Goal: Communication & Community: Answer question/provide support

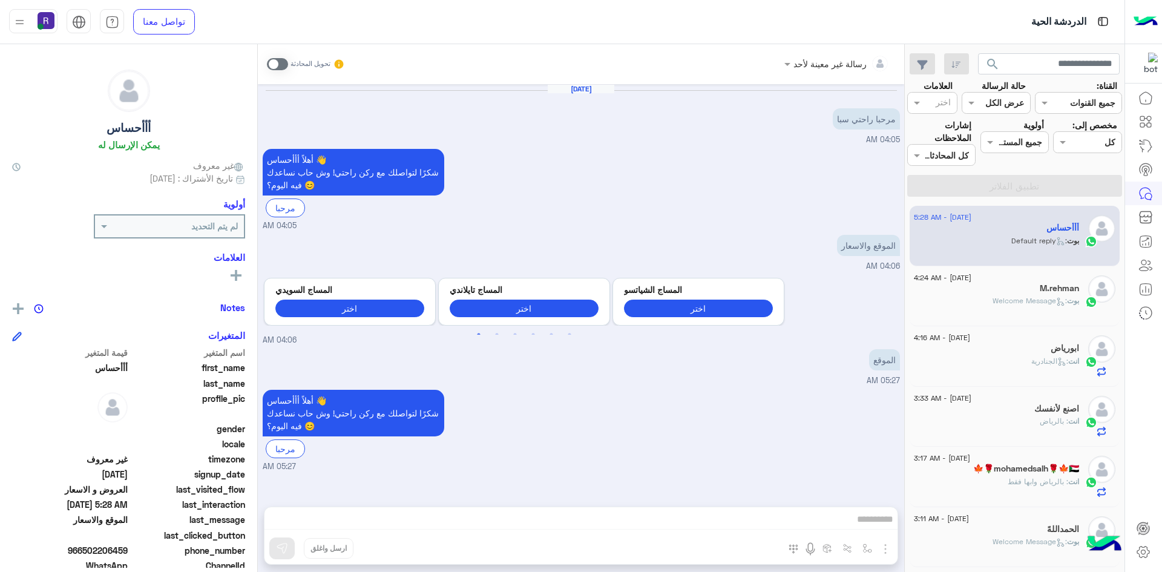
click at [281, 65] on span at bounding box center [277, 64] width 21 height 12
click at [885, 546] on img "button" at bounding box center [885, 548] width 15 height 15
click at [871, 529] on button "الصور" at bounding box center [866, 522] width 51 height 24
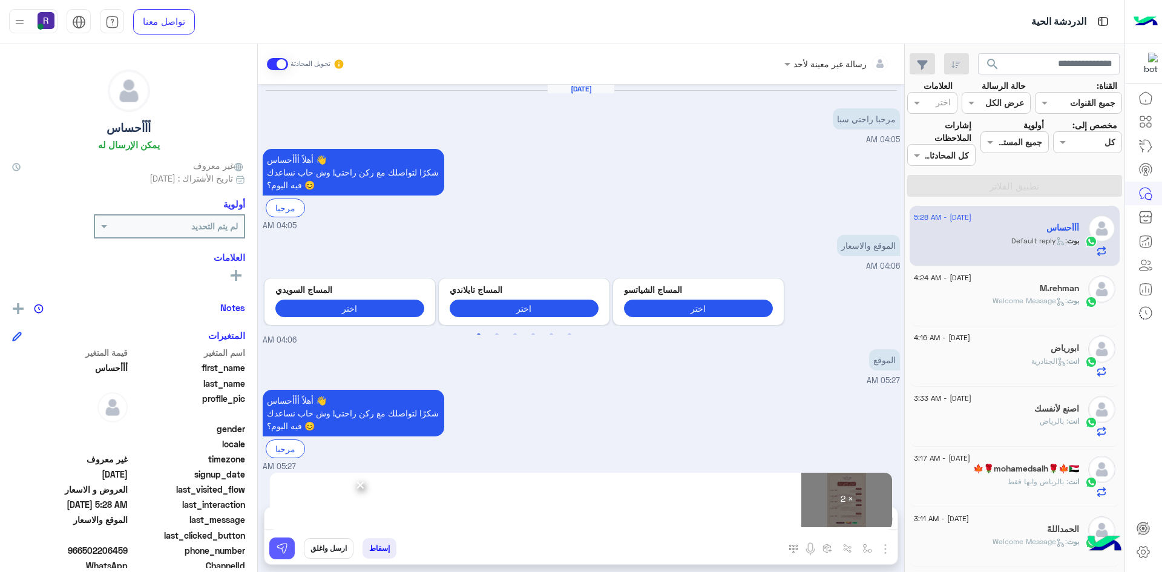
click at [283, 548] on img at bounding box center [282, 548] width 12 height 12
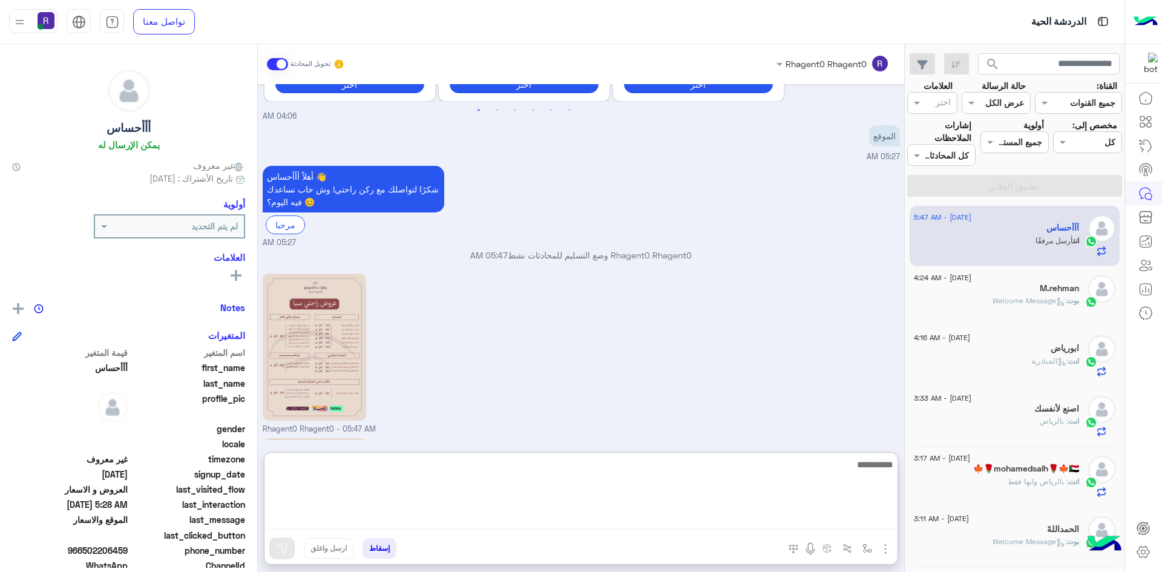
scroll to position [405, 0]
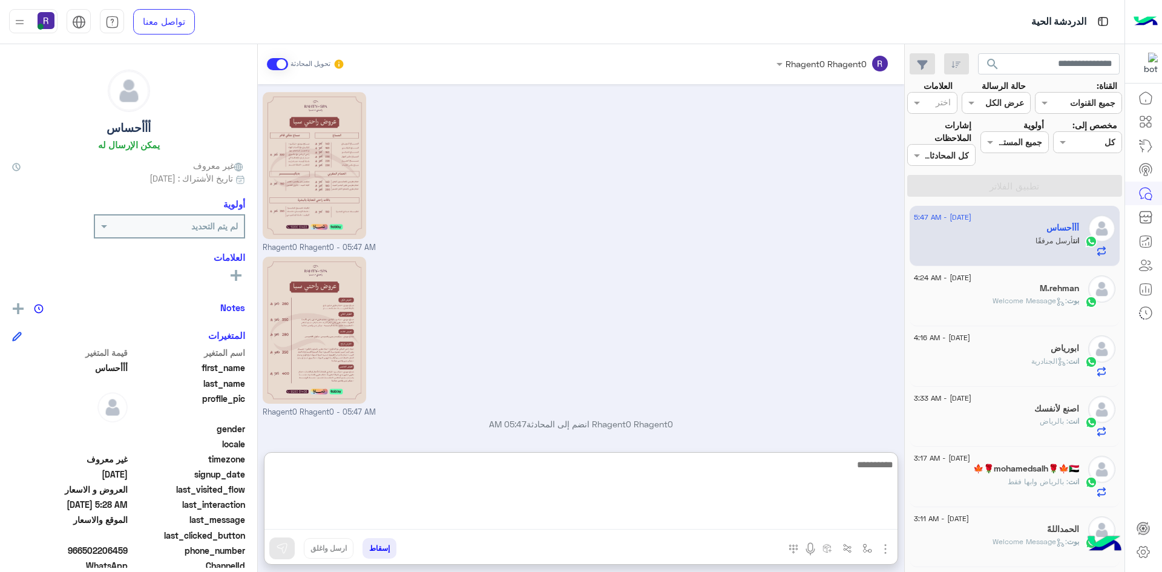
paste textarea "**********"
type textarea "**********"
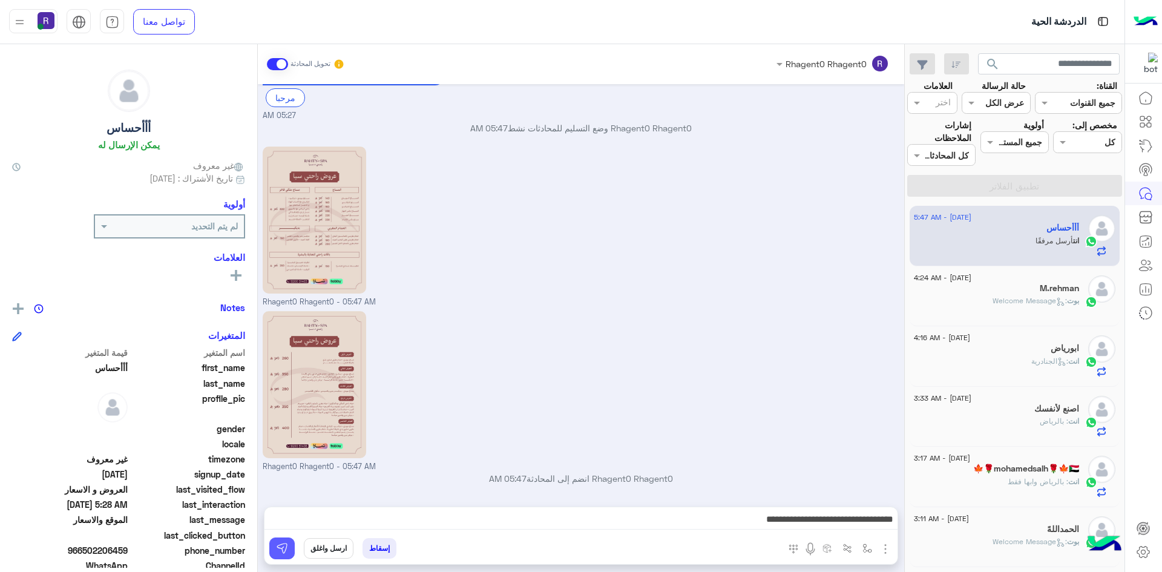
click at [288, 548] on button at bounding box center [281, 548] width 25 height 22
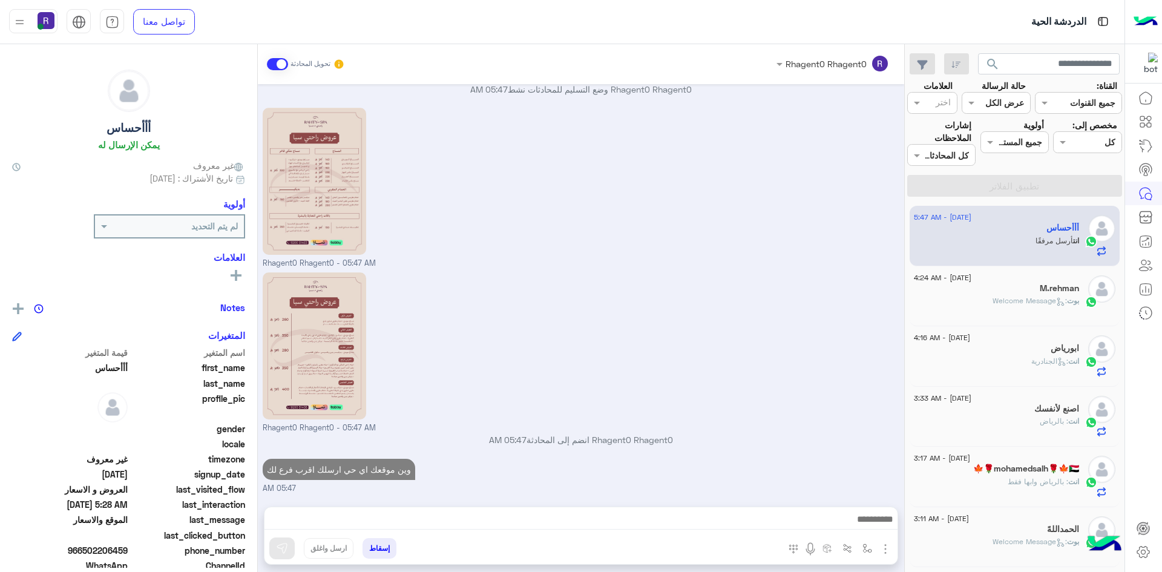
click at [989, 353] on div "ابورياض" at bounding box center [996, 349] width 165 height 13
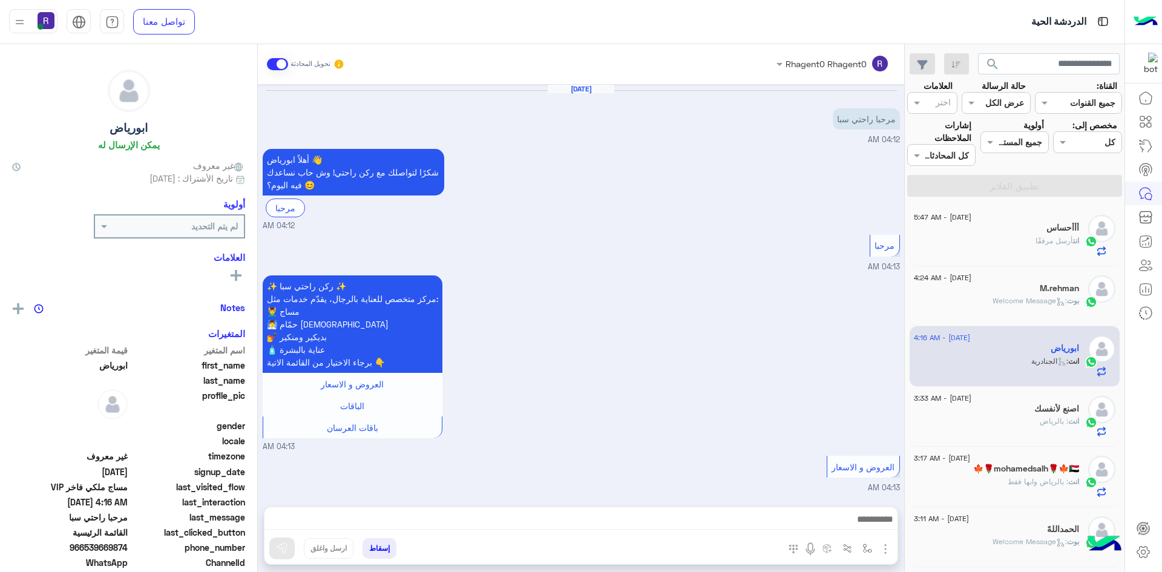
scroll to position [757, 0]
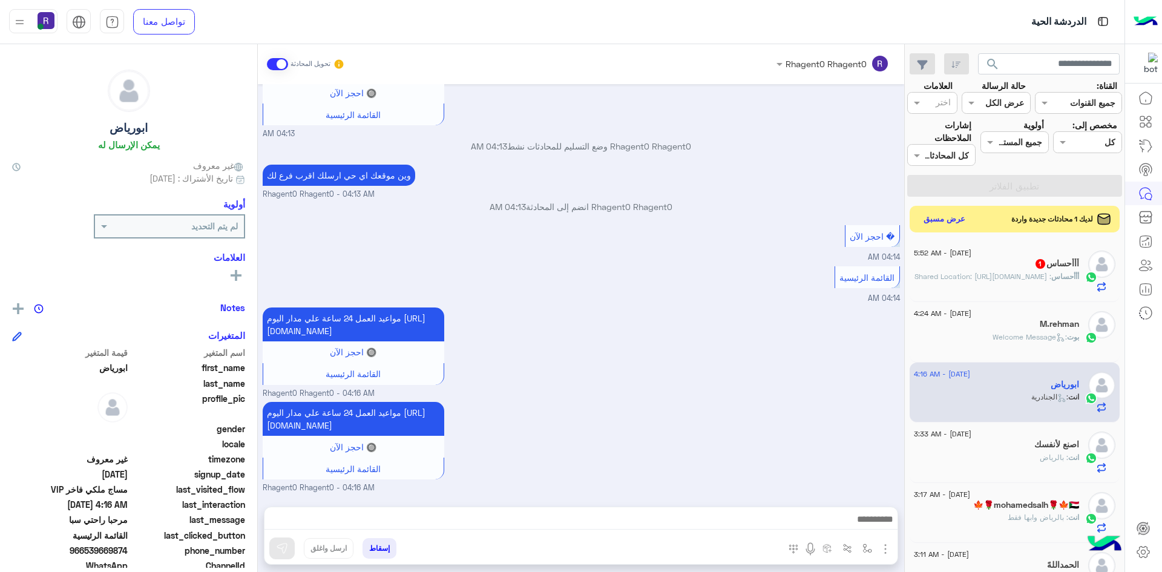
click at [1005, 281] on span ": Shared Location: [URL][DOMAIN_NAME]" at bounding box center [982, 276] width 137 height 9
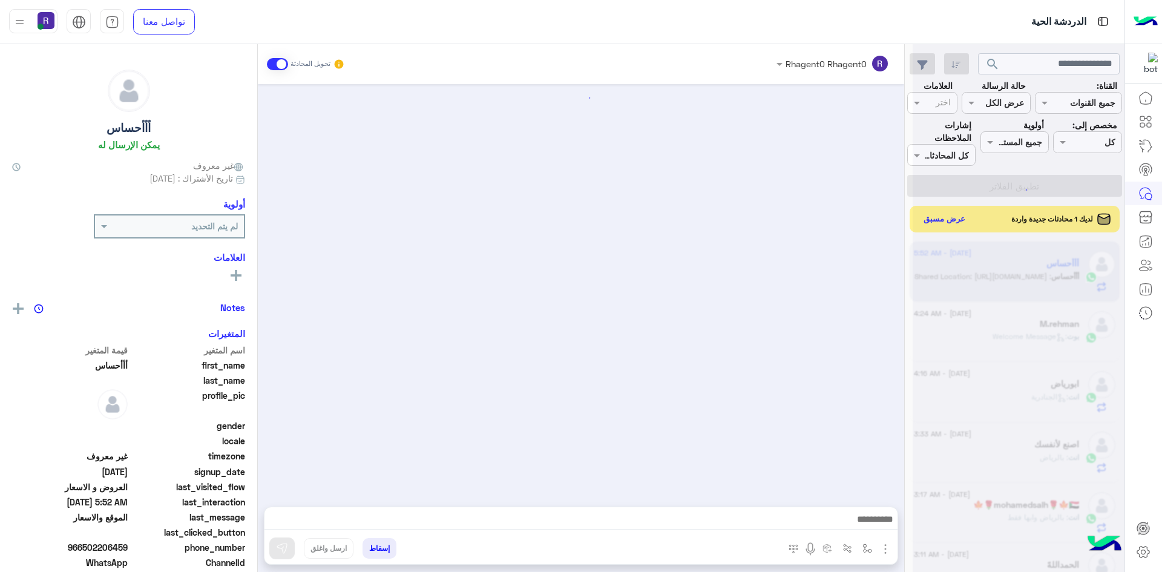
scroll to position [456, 0]
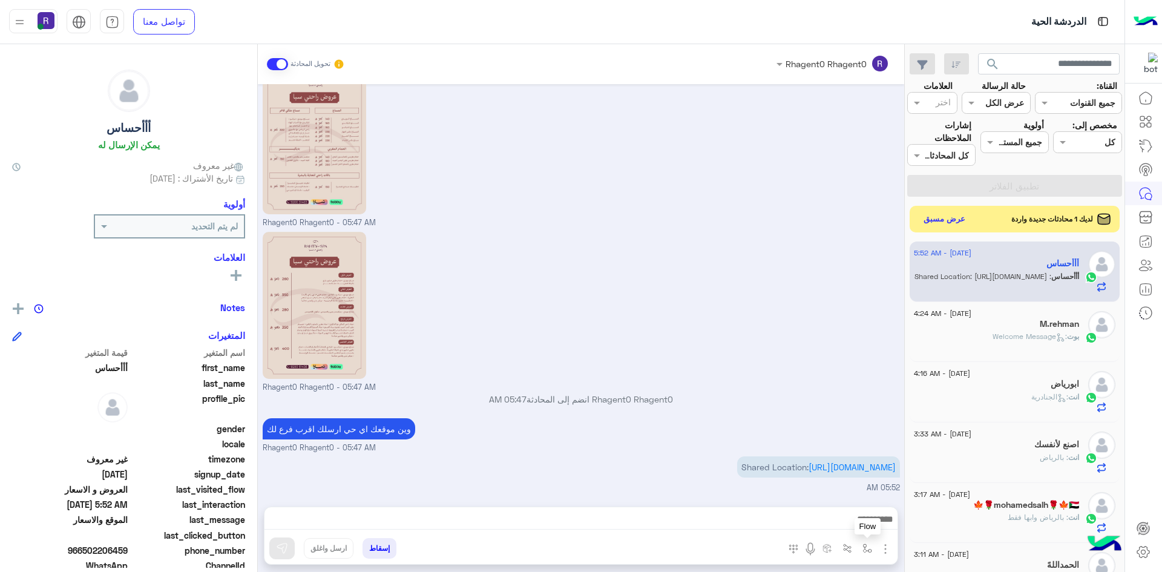
click at [862, 551] on img "button" at bounding box center [867, 548] width 10 height 10
click at [855, 525] on input "text" at bounding box center [830, 522] width 82 height 14
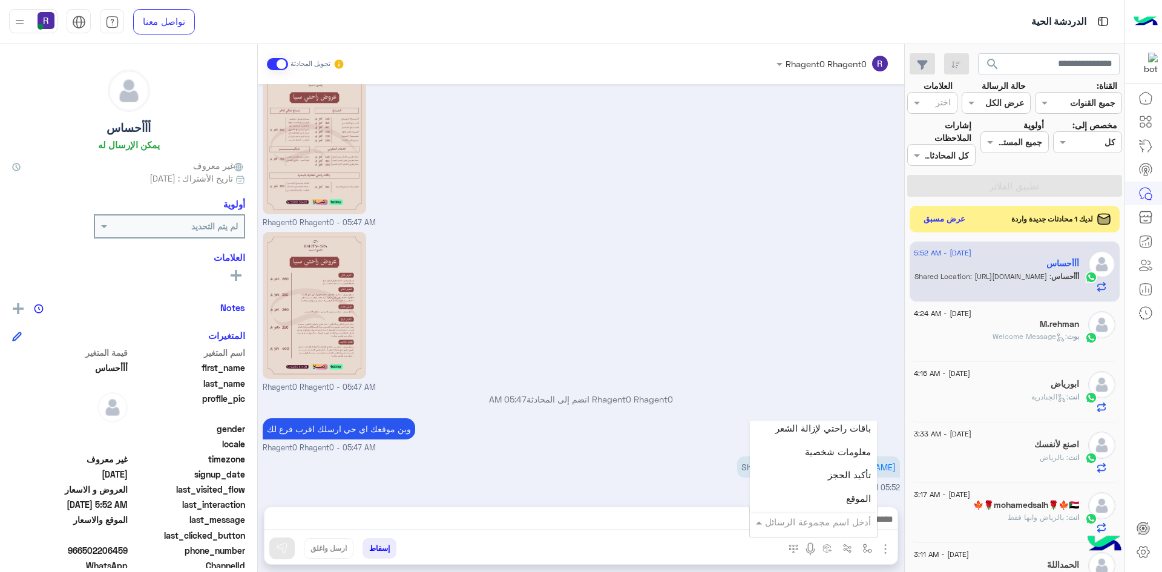
scroll to position [787, 0]
click at [843, 456] on span "الجنادرية" at bounding box center [853, 461] width 33 height 11
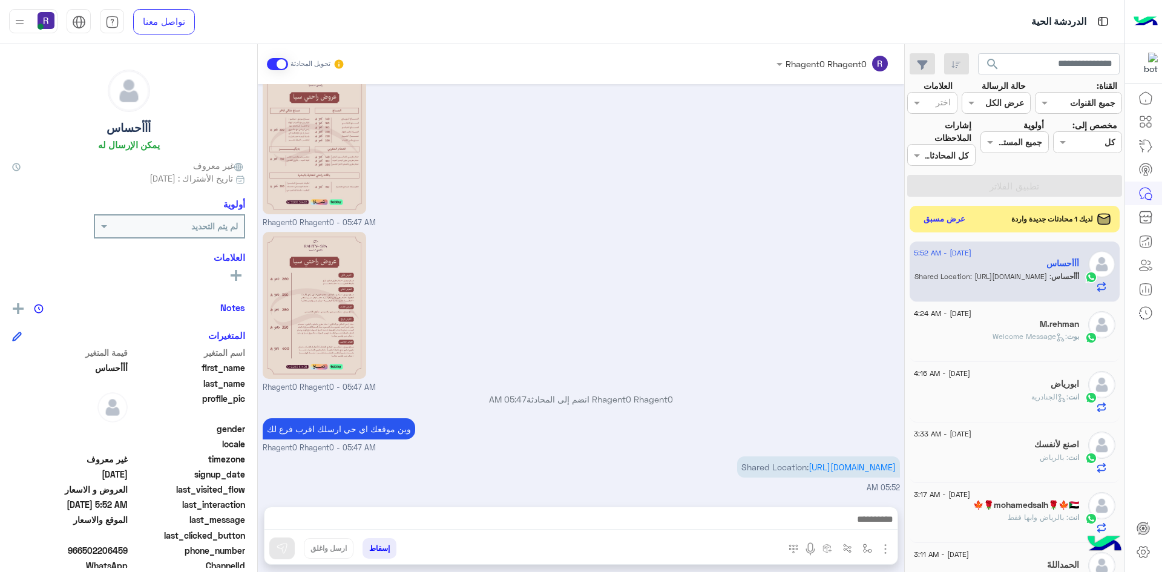
type textarea "*********"
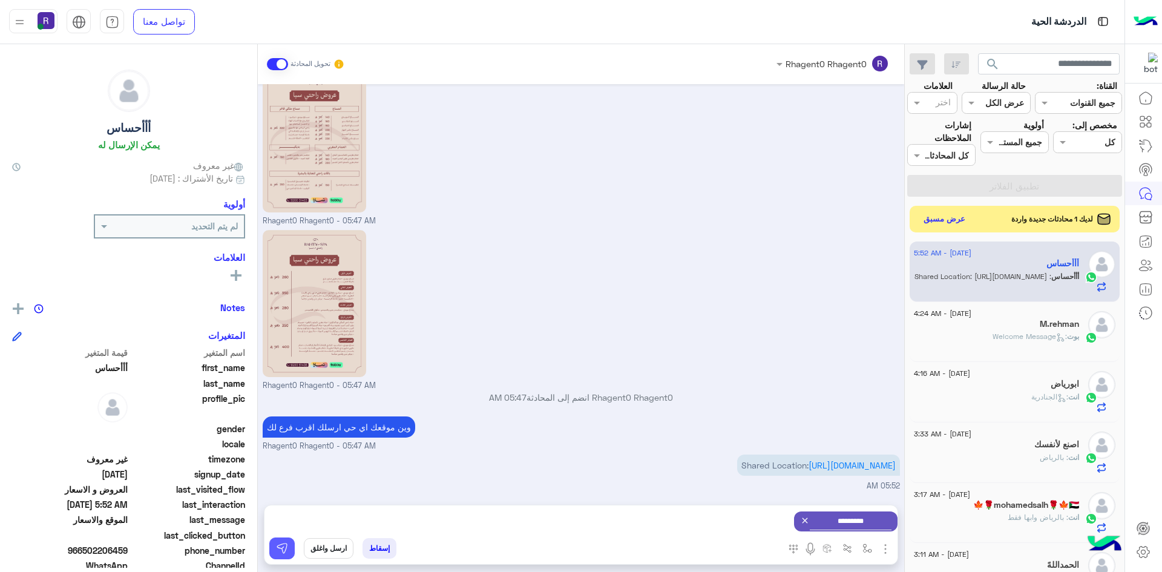
click at [281, 548] on img at bounding box center [282, 548] width 12 height 12
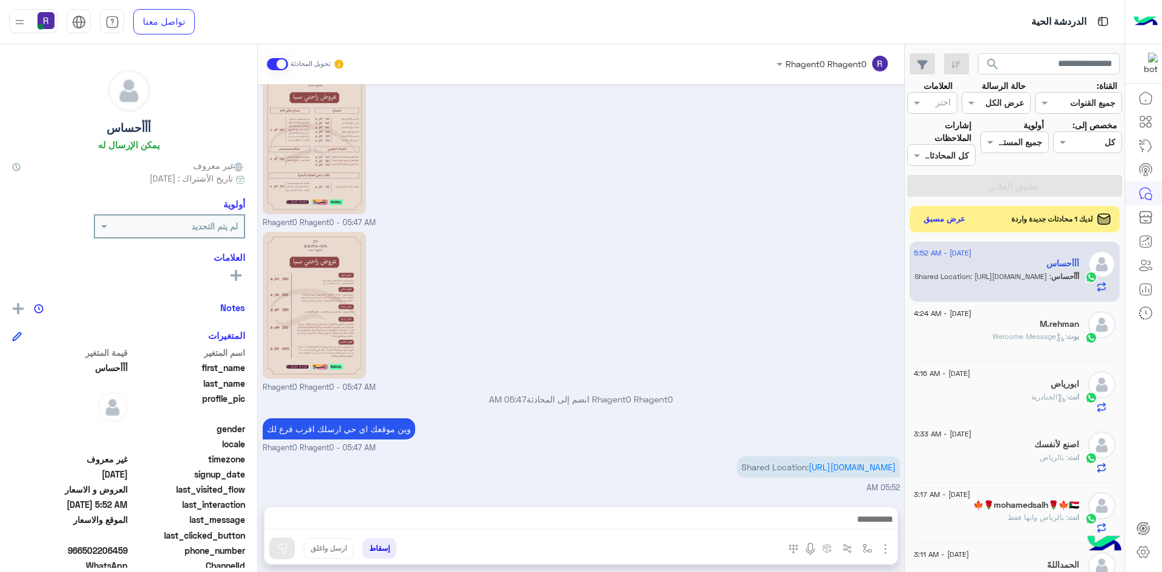
scroll to position [456, 0]
click at [870, 549] on img "button" at bounding box center [867, 548] width 10 height 10
click at [852, 520] on input "text" at bounding box center [830, 522] width 82 height 14
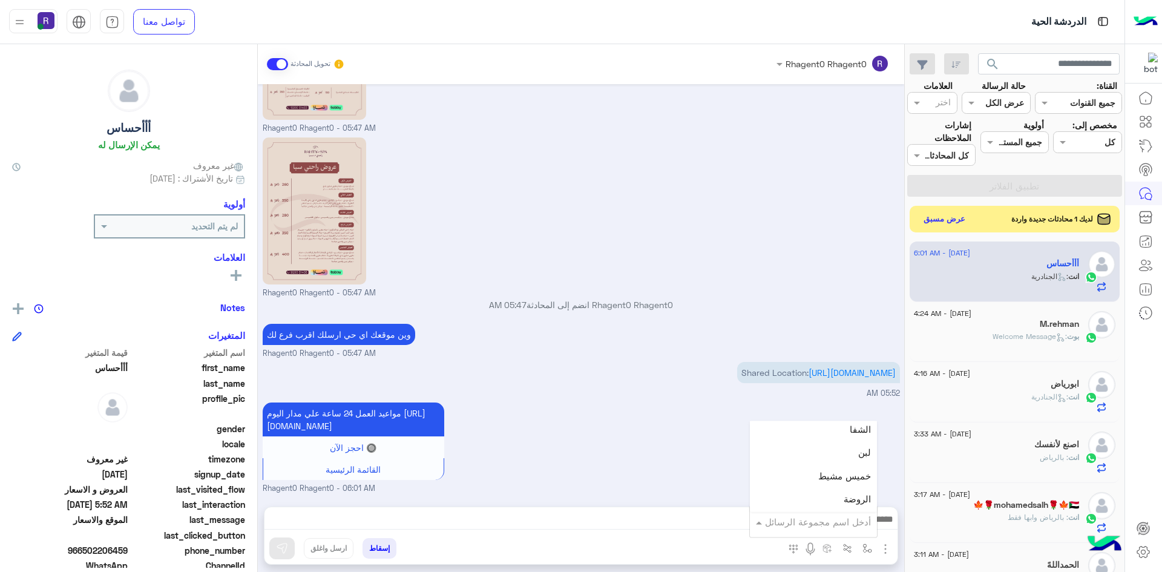
scroll to position [847, 0]
click at [849, 448] on div "لبن" at bounding box center [813, 448] width 127 height 24
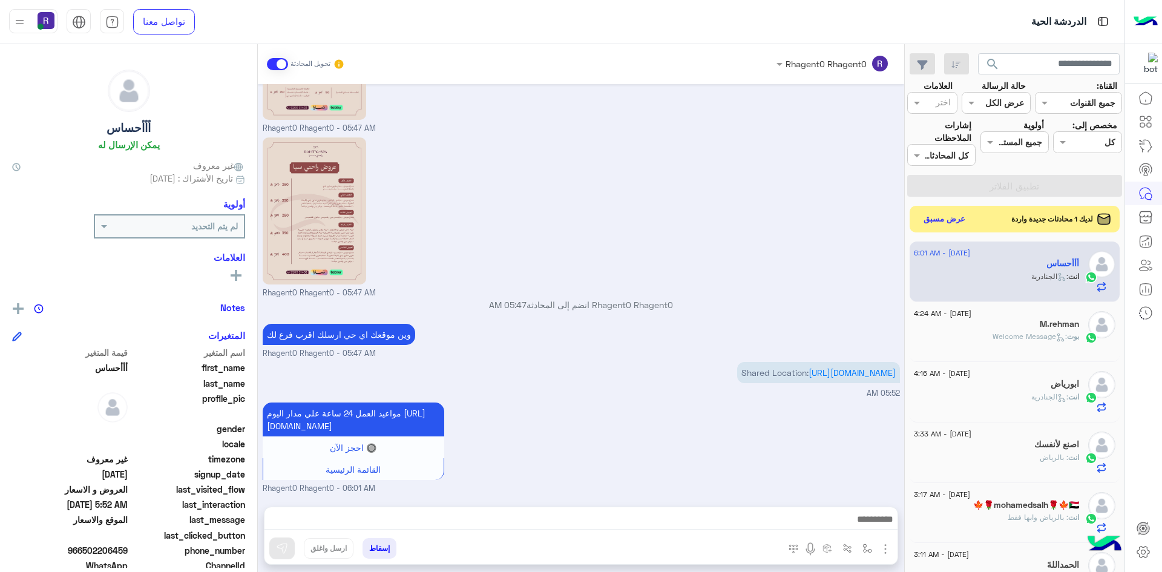
type textarea "***"
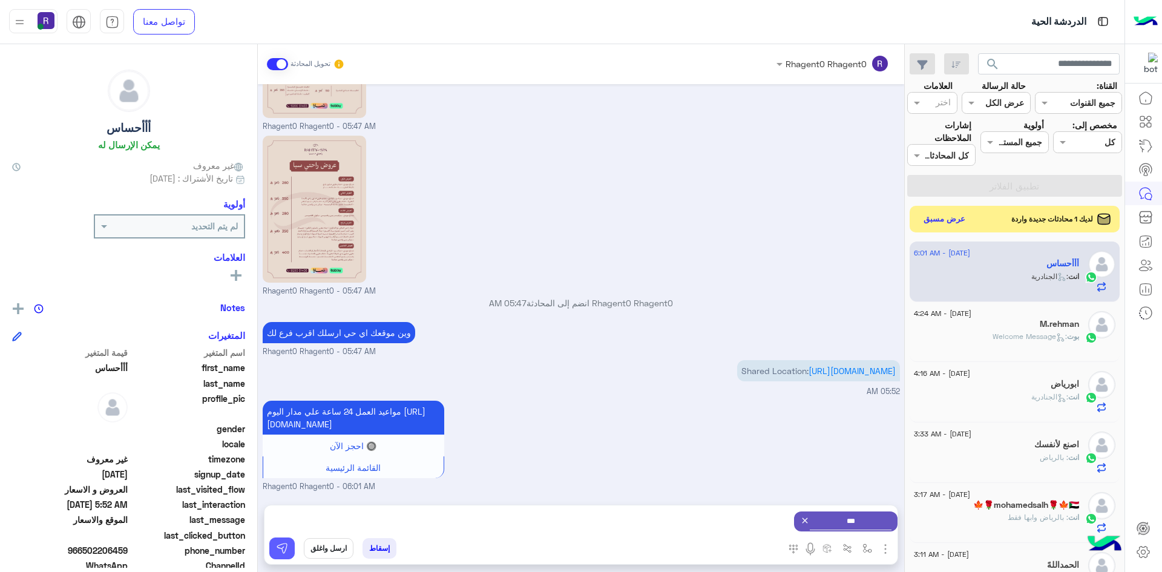
click at [286, 546] on img at bounding box center [282, 548] width 12 height 12
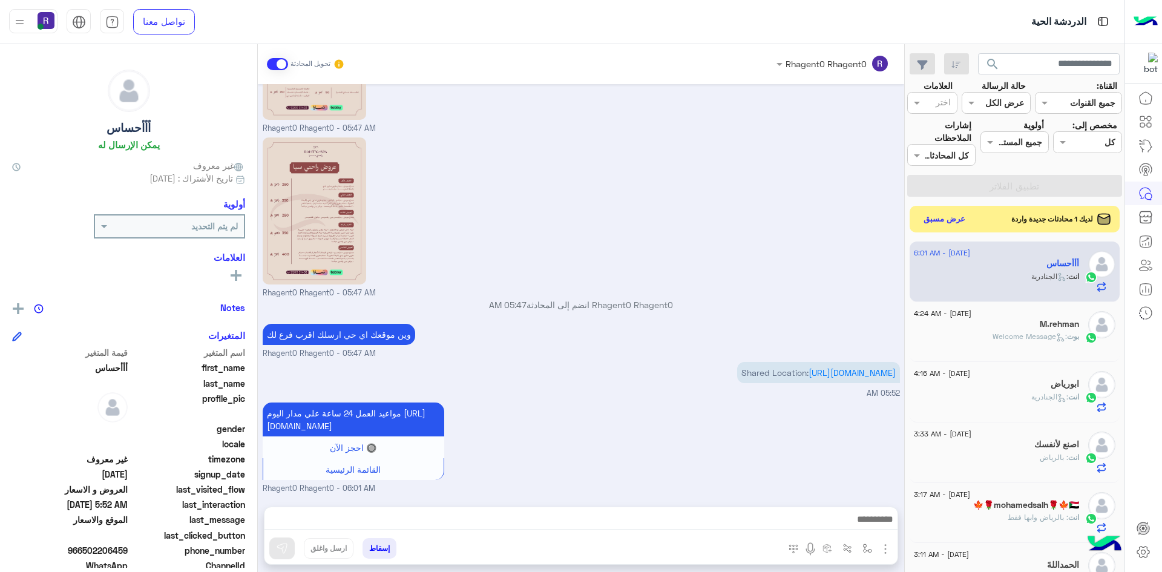
scroll to position [563, 0]
click at [940, 218] on button "عرض مسبق" at bounding box center [943, 219] width 51 height 16
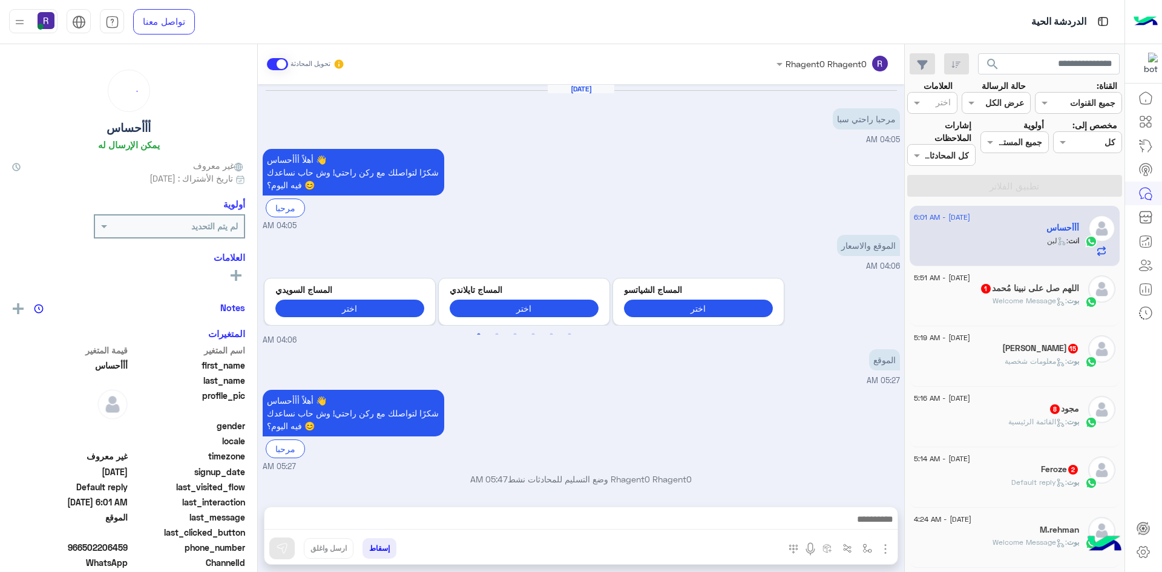
scroll to position [778, 0]
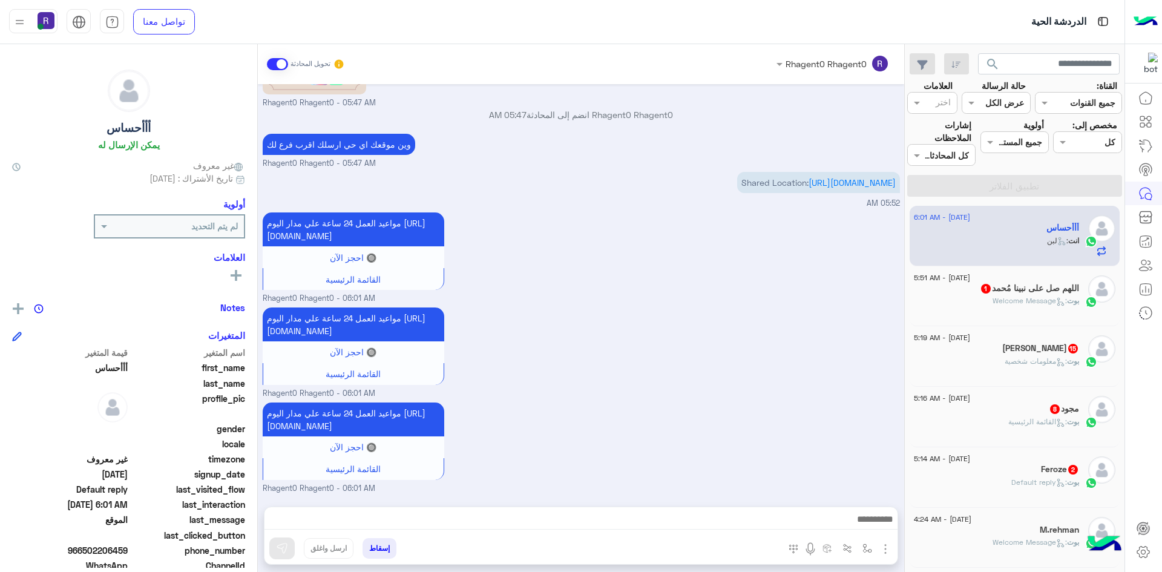
click at [1017, 479] on span ": Default reply" at bounding box center [1039, 481] width 56 height 9
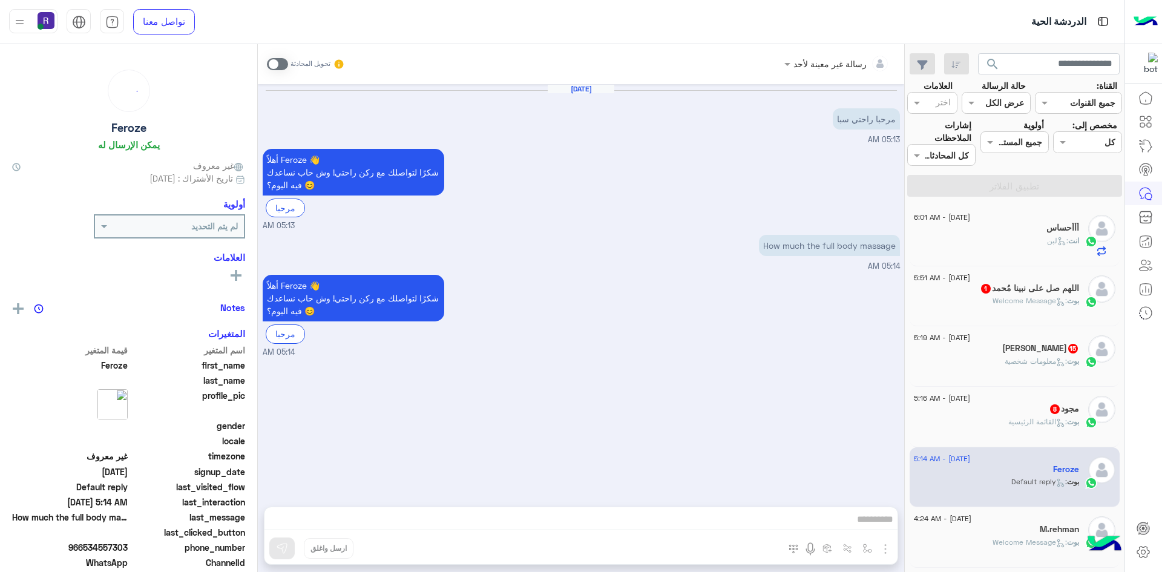
click at [987, 413] on div "مجود 8" at bounding box center [996, 410] width 165 height 13
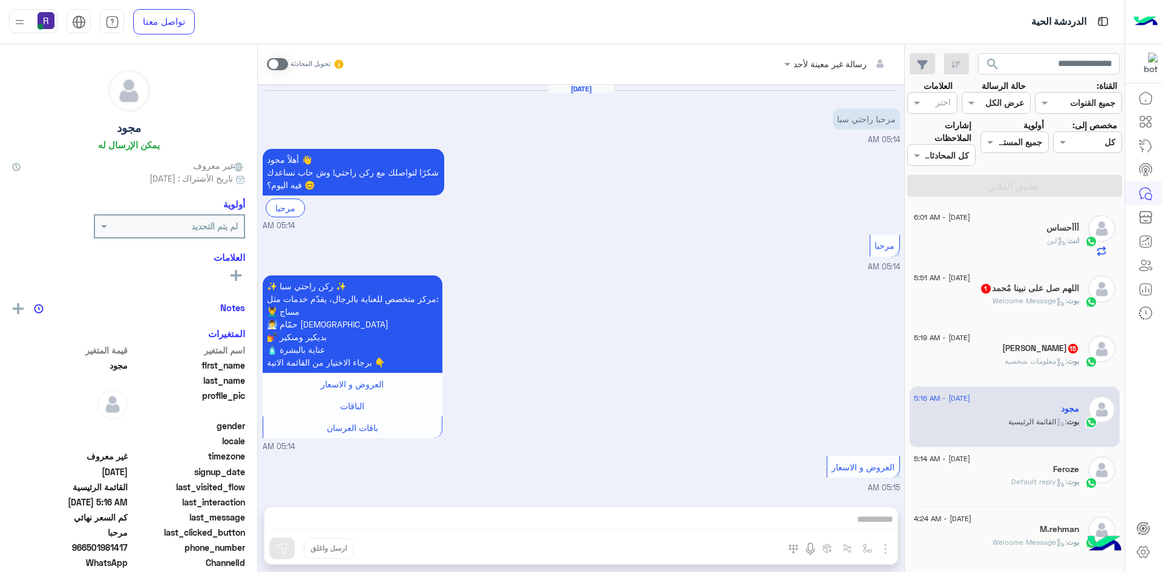
scroll to position [1137, 0]
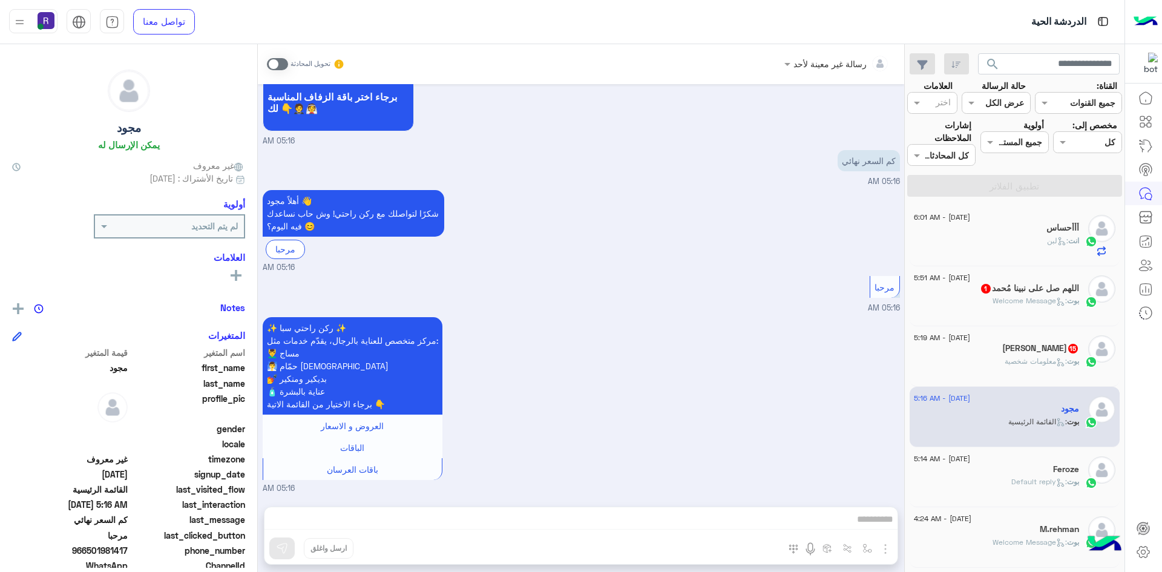
click at [1018, 358] on span ": معلومات شخصية" at bounding box center [1035, 360] width 62 height 9
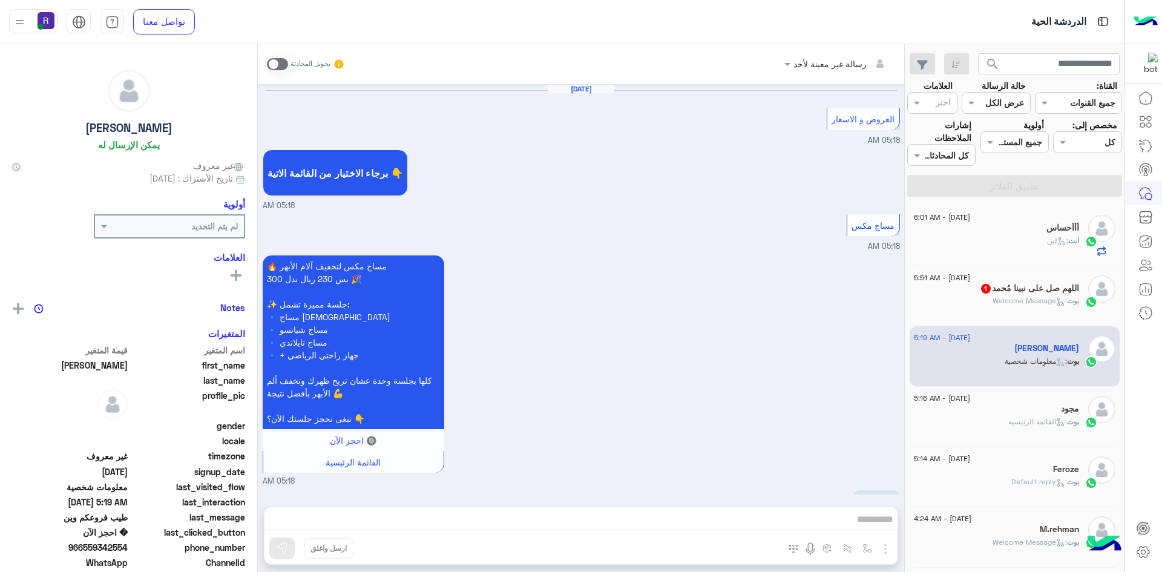
scroll to position [1058, 0]
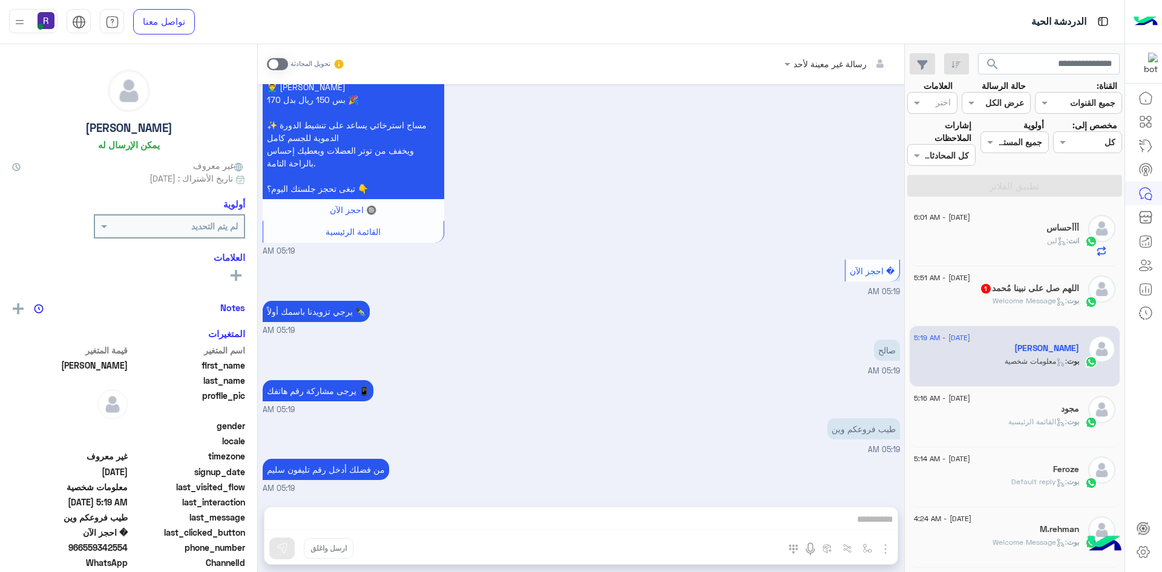
click at [1007, 299] on span ": Welcome Message" at bounding box center [1029, 300] width 74 height 9
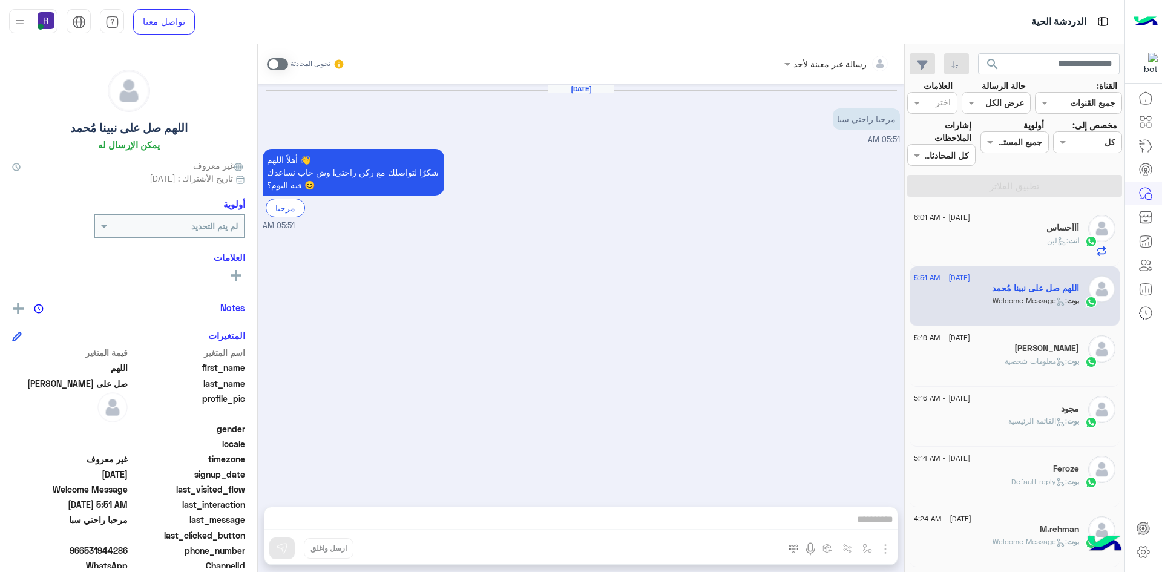
click at [1005, 347] on div "[PERSON_NAME]" at bounding box center [996, 349] width 165 height 13
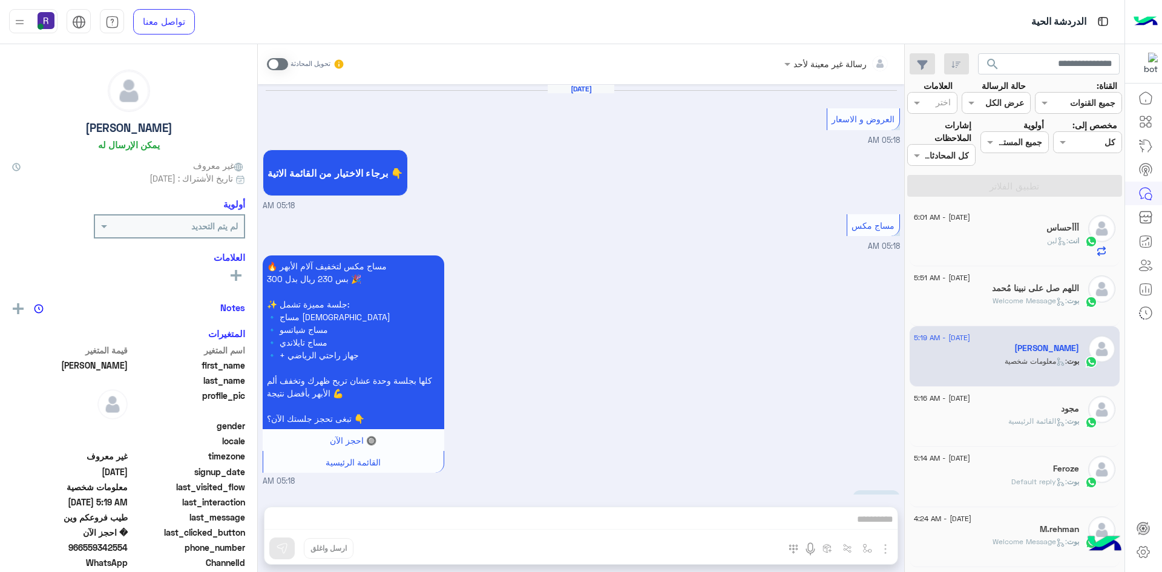
scroll to position [1058, 0]
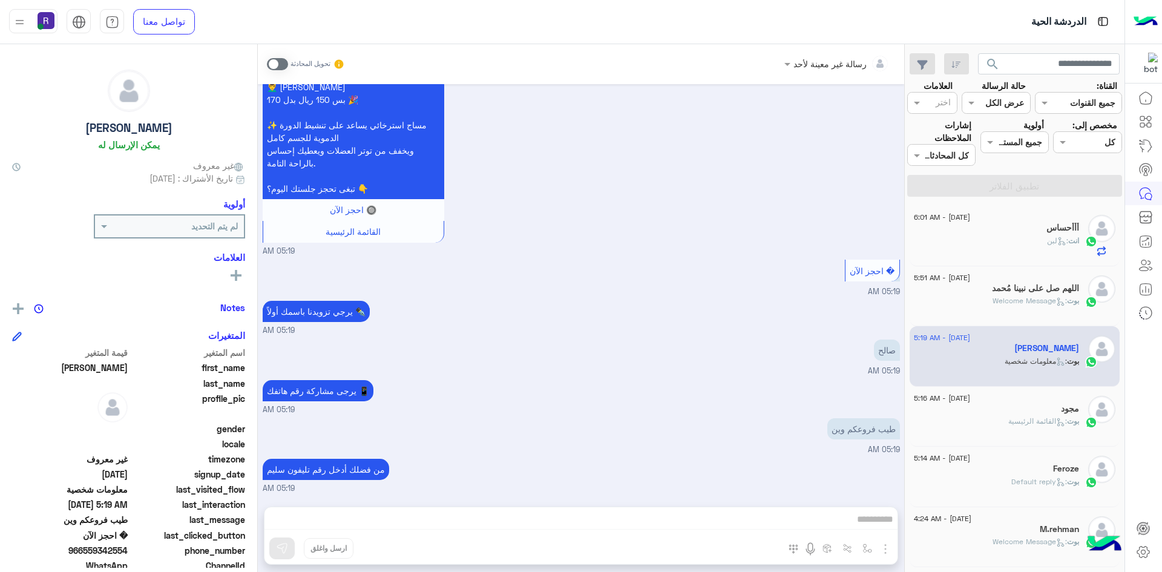
click at [1071, 419] on span "بوت" at bounding box center [1073, 420] width 12 height 9
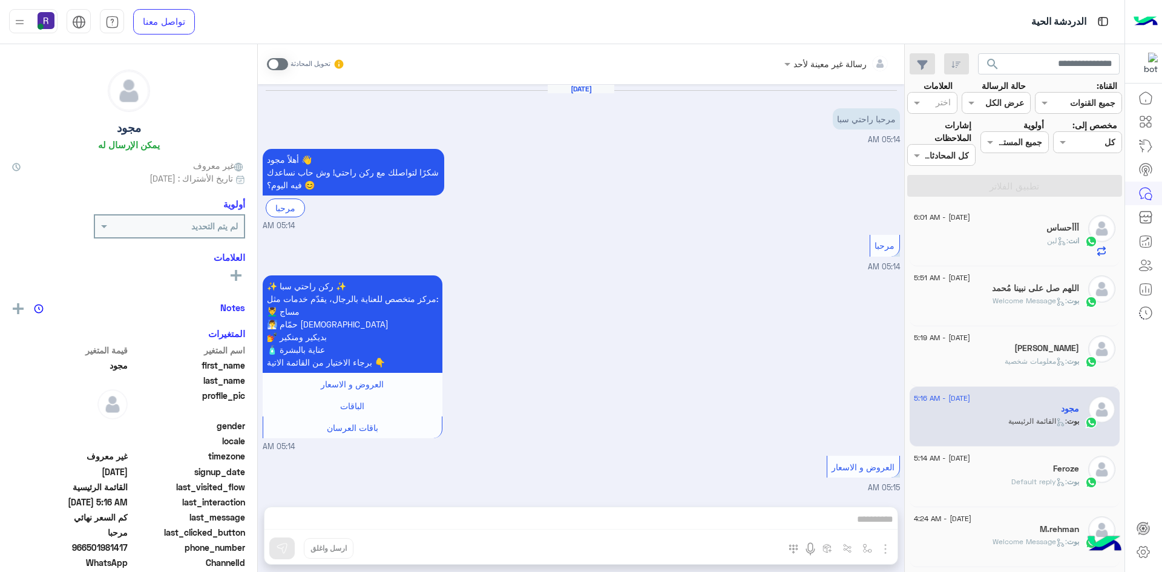
scroll to position [1137, 0]
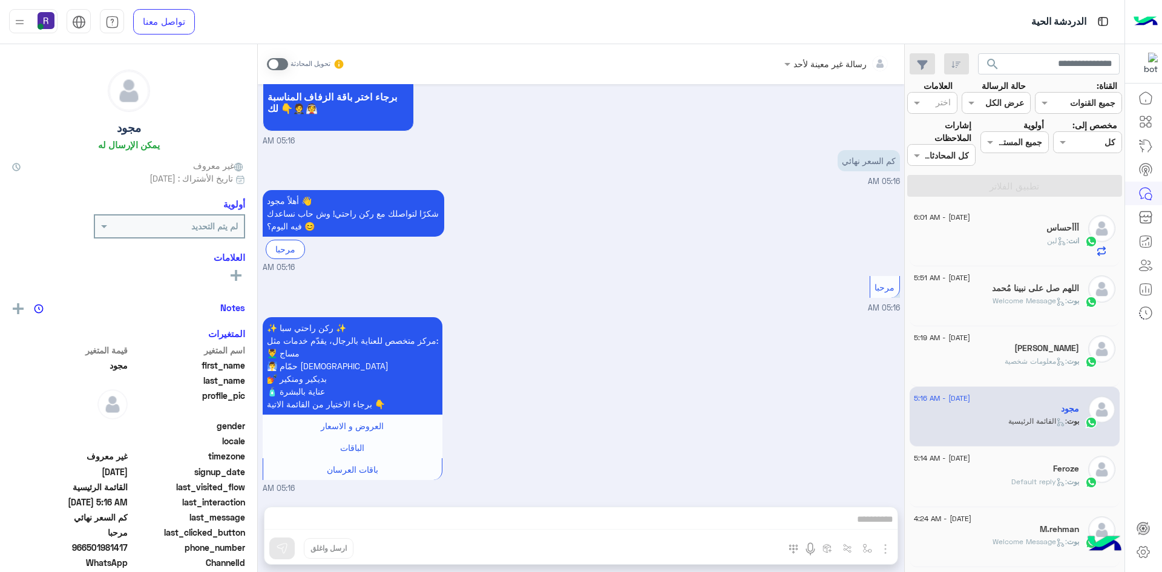
click at [1049, 361] on span ": معلومات شخصية" at bounding box center [1035, 360] width 62 height 9
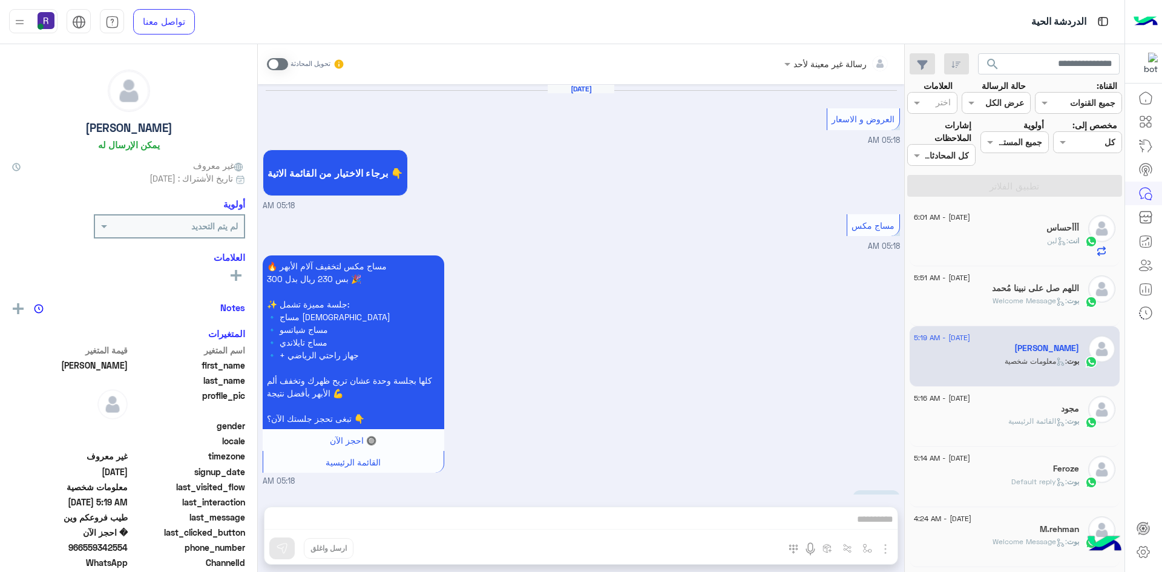
scroll to position [1058, 0]
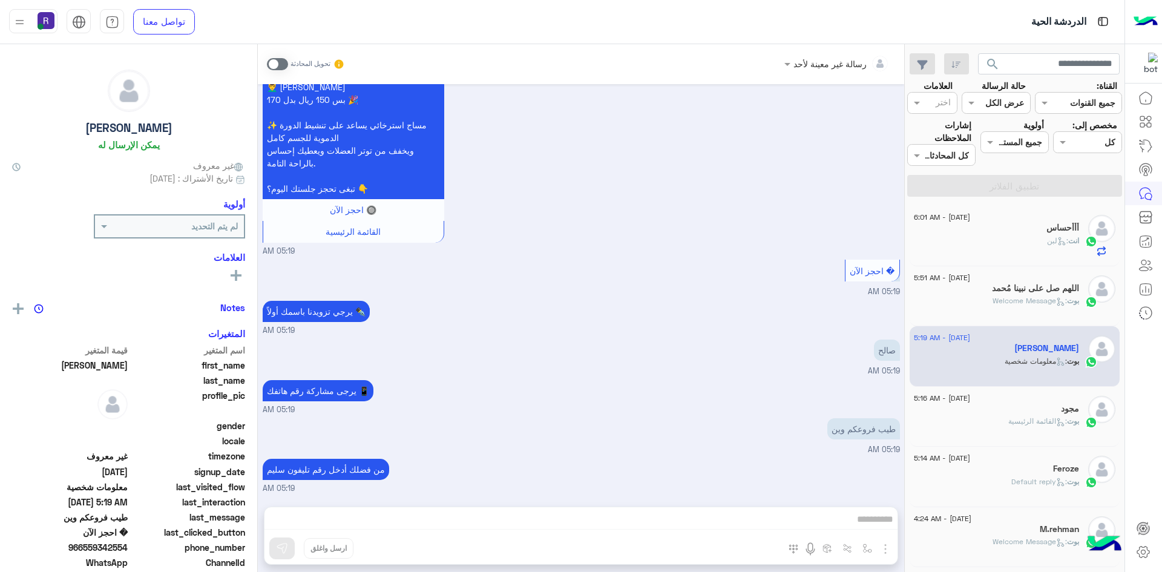
click at [280, 61] on span at bounding box center [277, 64] width 21 height 12
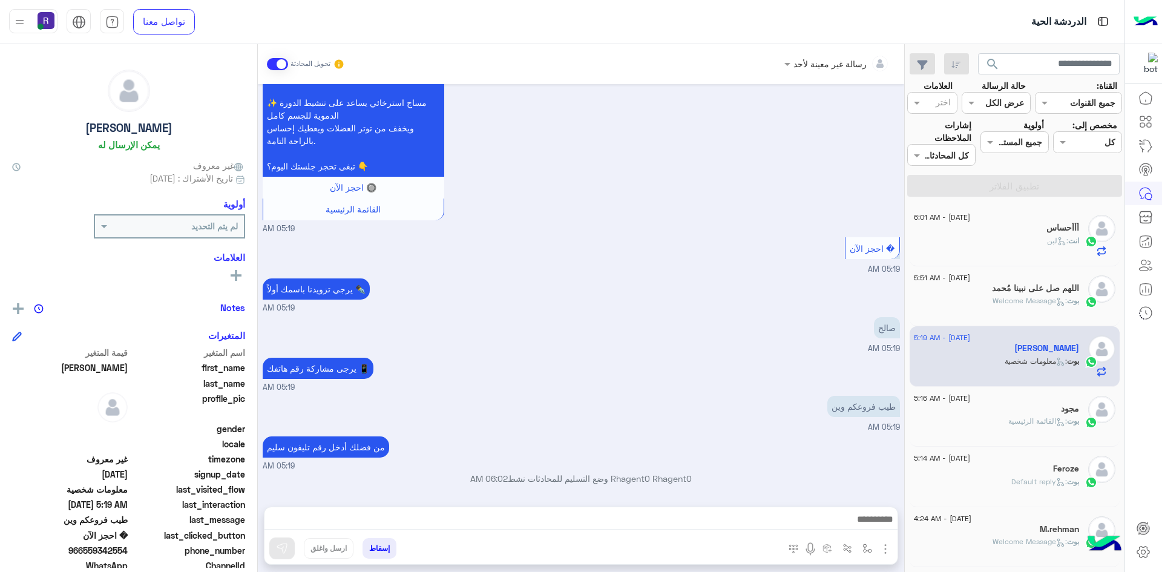
scroll to position [1080, 0]
click at [870, 548] on img "button" at bounding box center [867, 548] width 10 height 10
click at [860, 528] on div "أدخل اسم مجموعة الرسائل" at bounding box center [818, 522] width 106 height 14
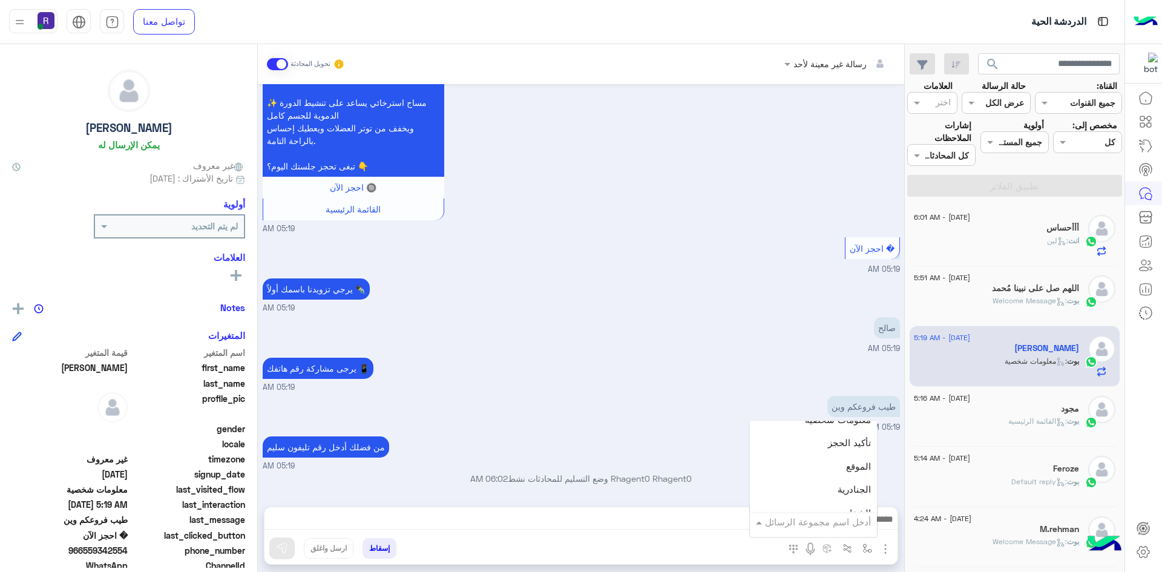
scroll to position [787, 0]
click at [811, 462] on div "الجنادرية" at bounding box center [813, 462] width 127 height 24
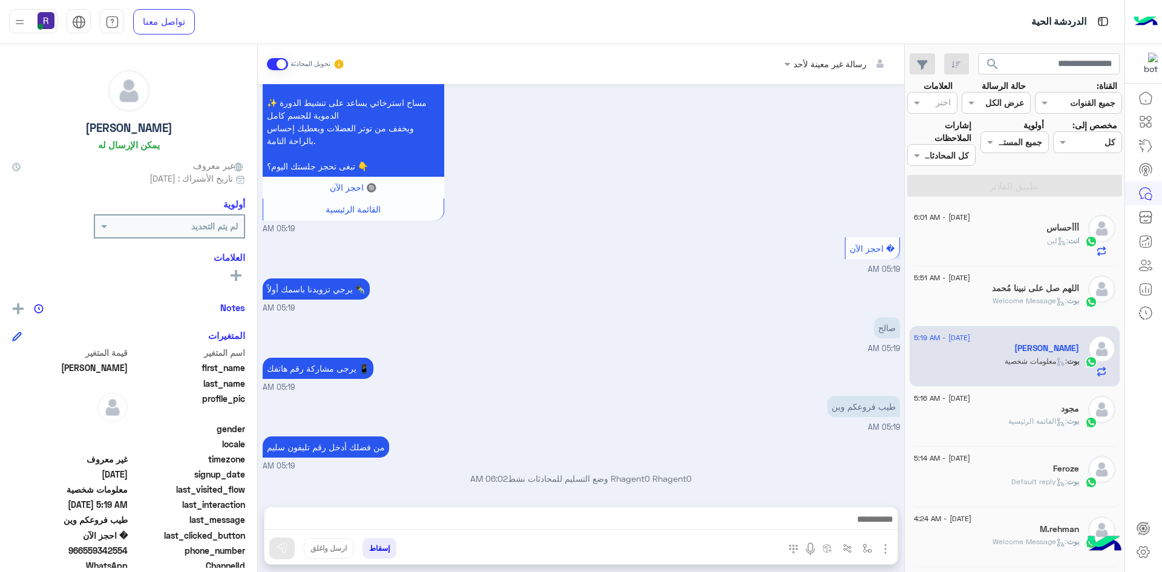
type textarea "*********"
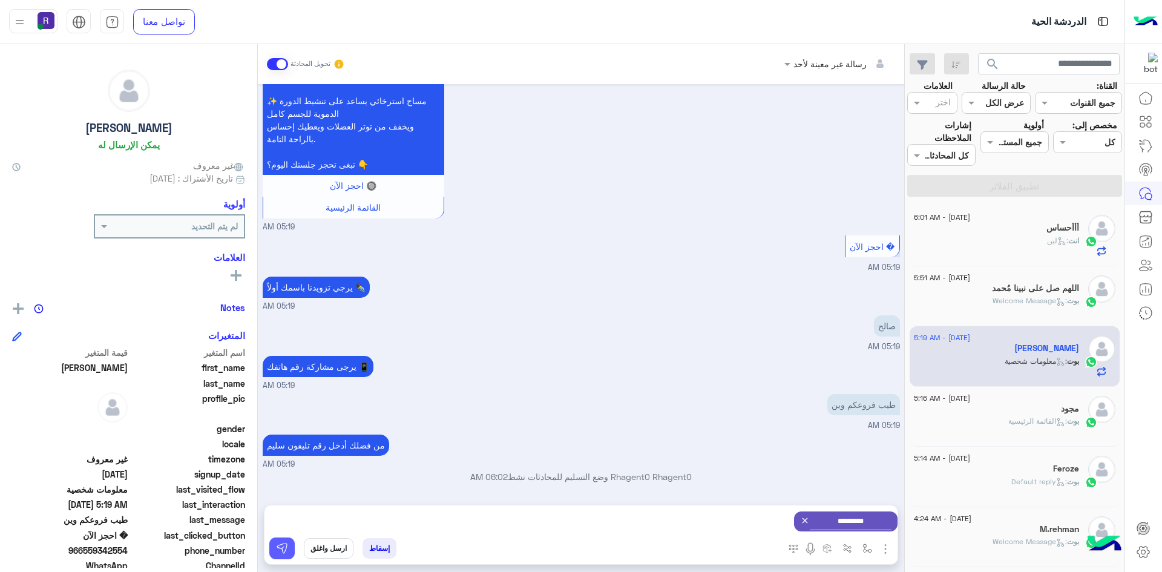
drag, startPoint x: 276, startPoint y: 545, endPoint x: 604, endPoint y: 560, distance: 327.7
click at [277, 545] on img at bounding box center [282, 548] width 12 height 12
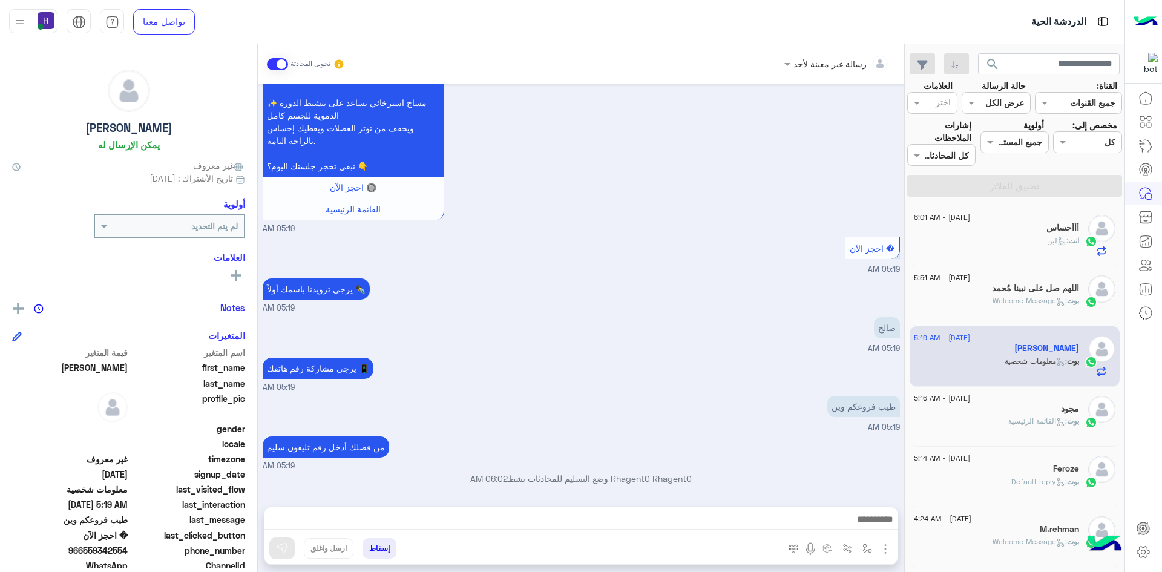
scroll to position [1080, 0]
click at [868, 546] on img "button" at bounding box center [867, 548] width 10 height 10
click at [864, 529] on div "أدخل اسم مجموعة الرسائل" at bounding box center [813, 522] width 127 height 22
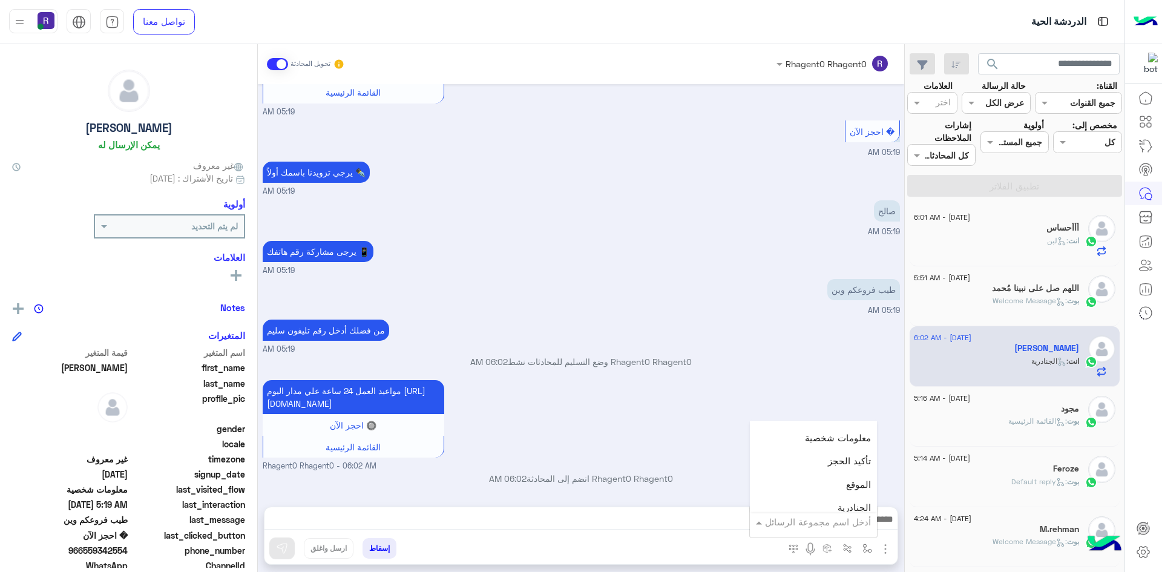
scroll to position [787, 0]
click at [829, 506] on div "لبن" at bounding box center [813, 508] width 127 height 24
type textarea "***"
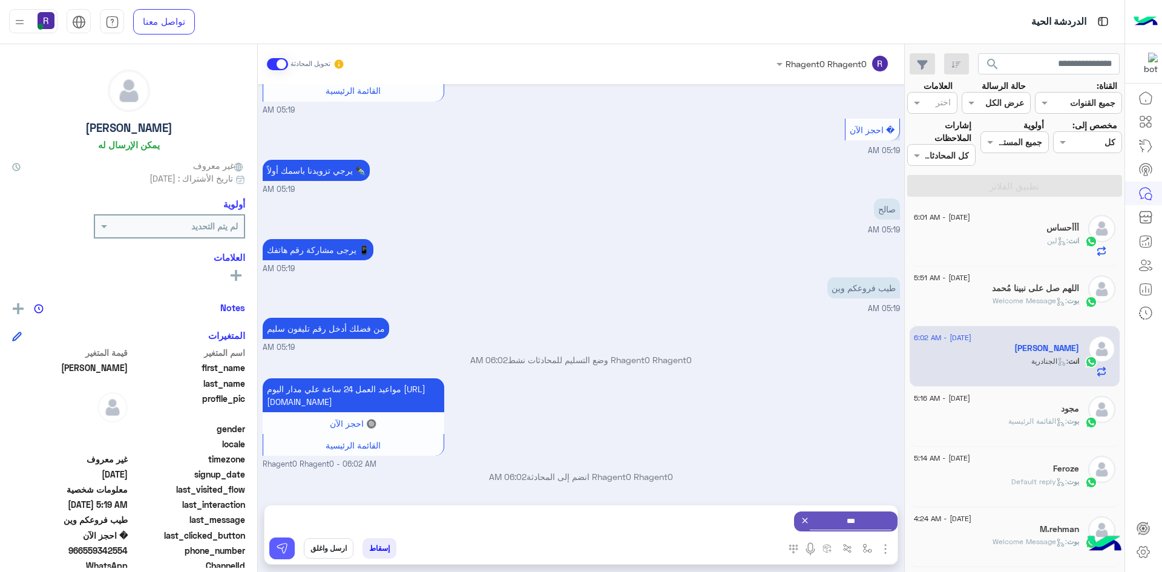
click at [282, 554] on button at bounding box center [281, 548] width 25 height 22
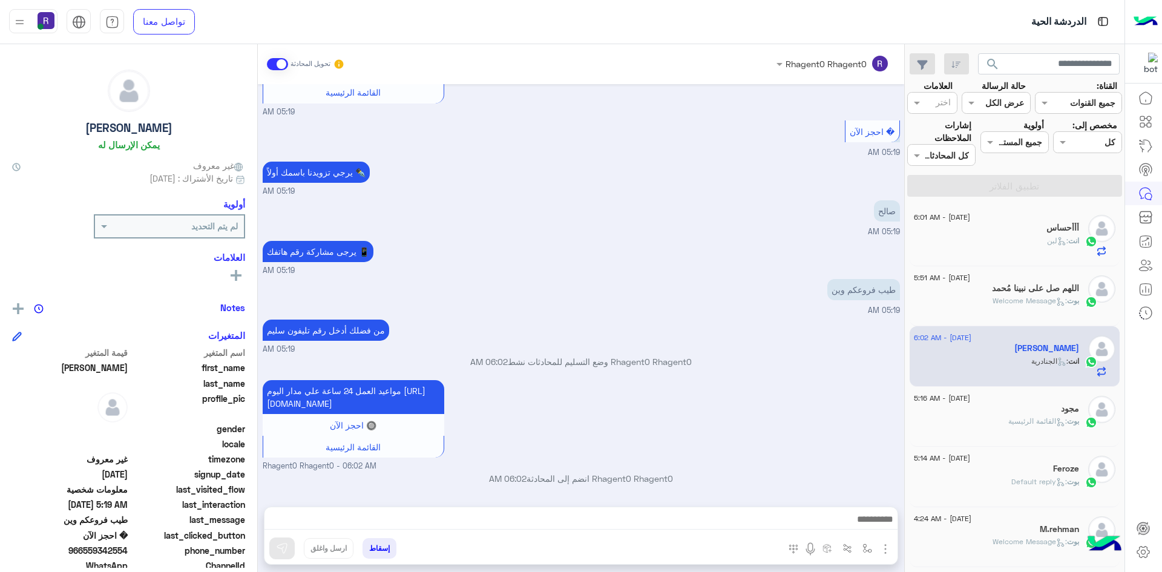
scroll to position [1316, 0]
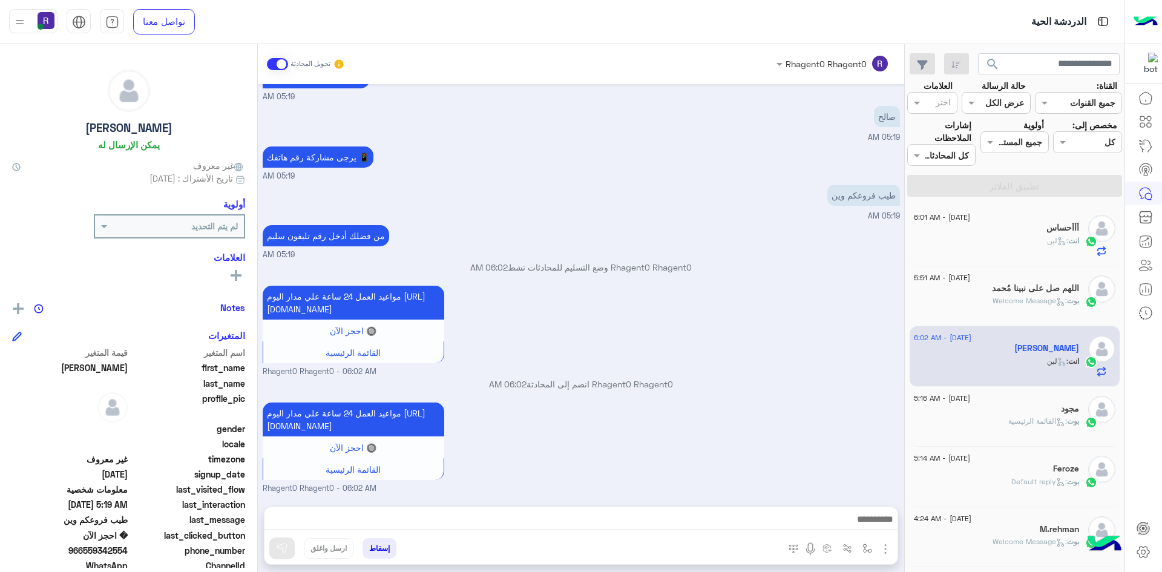
click at [1000, 428] on div "بوت : القائمة الرئيسية" at bounding box center [996, 426] width 165 height 21
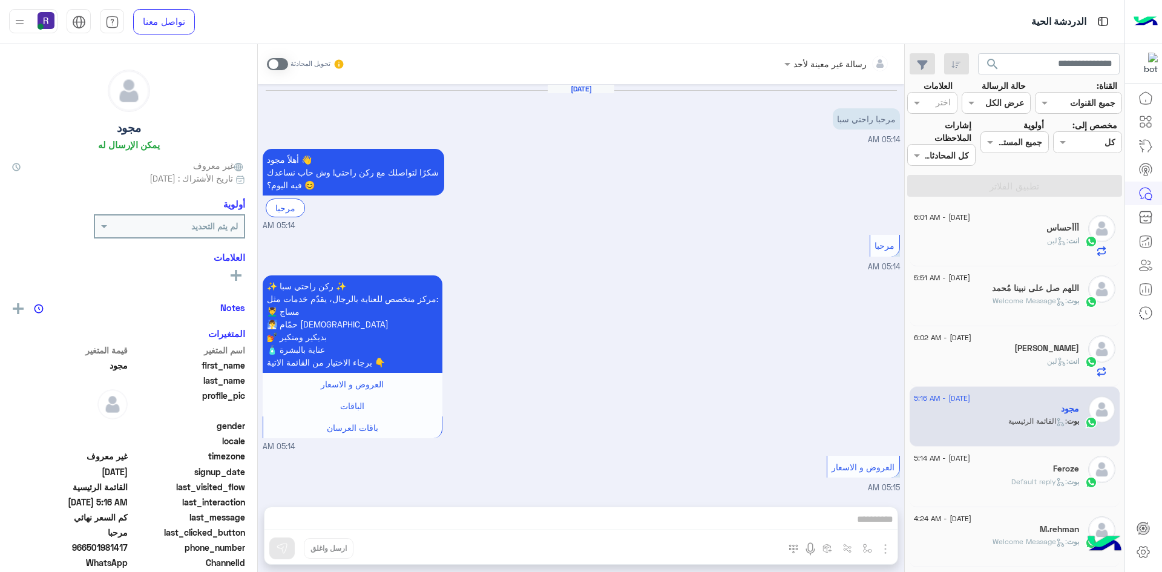
scroll to position [1137, 0]
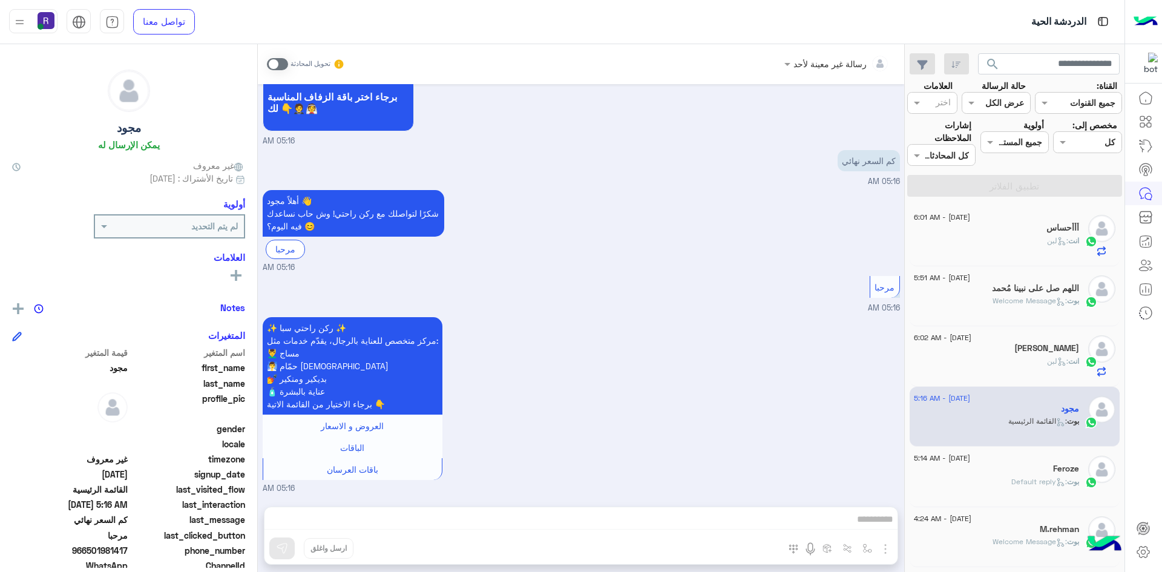
click at [1041, 229] on div "أأأحساس" at bounding box center [996, 229] width 165 height 13
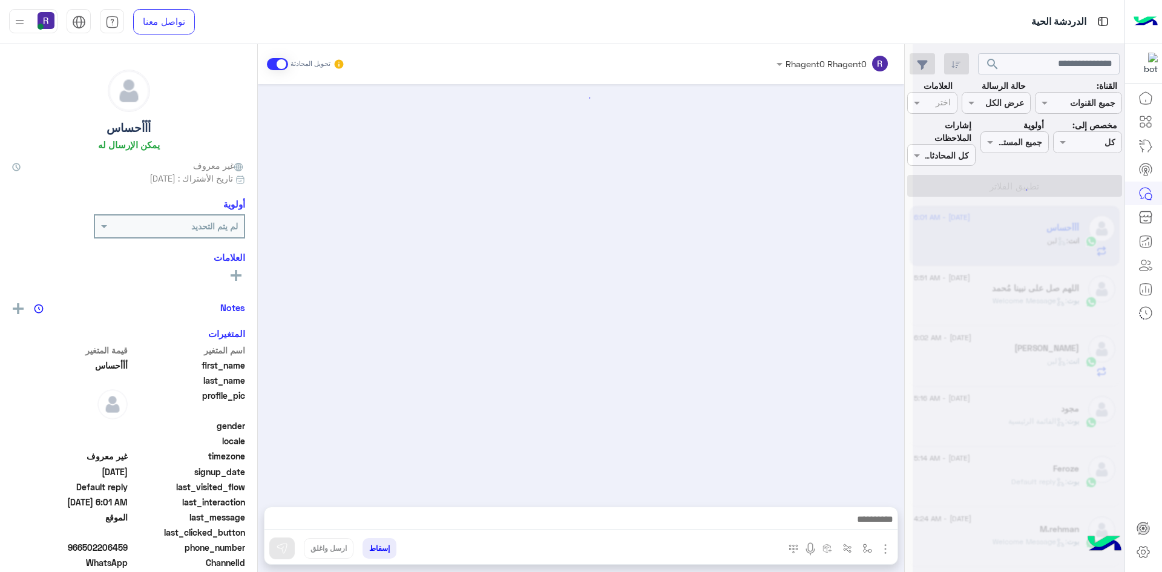
scroll to position [670, 0]
